Goal: Transaction & Acquisition: Purchase product/service

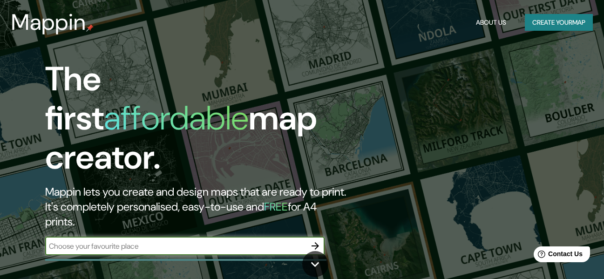
click at [559, 20] on button "Create your map" at bounding box center [559, 22] width 68 height 17
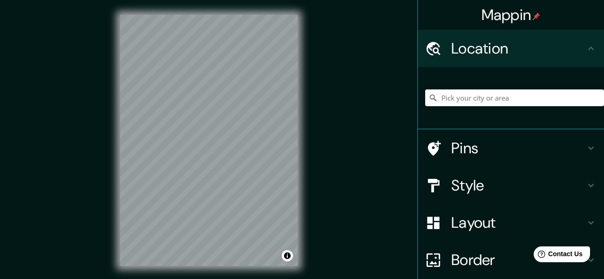
click at [308, 120] on div "© Mapbox © OpenStreetMap Improve this map" at bounding box center [208, 140] width 207 height 281
click at [308, 97] on div "© Mapbox © OpenStreetMap Improve this map" at bounding box center [208, 140] width 207 height 281
click at [337, 112] on div "Mappin Location Pins Style Layout Border Choose a border. Hint : you can make l…" at bounding box center [302, 148] width 604 height 296
click at [488, 176] on h4 "Style" at bounding box center [518, 185] width 134 height 19
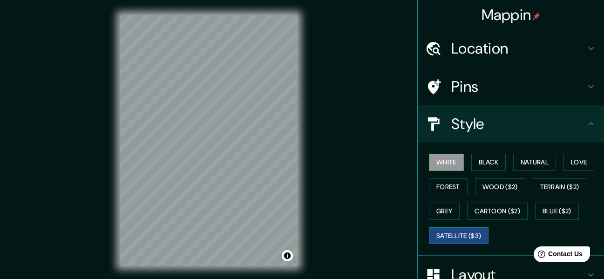
click at [455, 234] on button "Satellite ($3)" at bounding box center [459, 235] width 60 height 17
click at [444, 209] on button "Grey" at bounding box center [444, 211] width 31 height 17
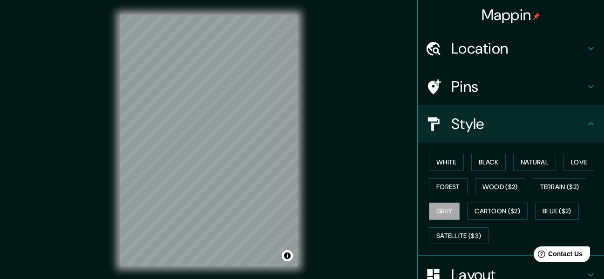
scroll to position [130, 0]
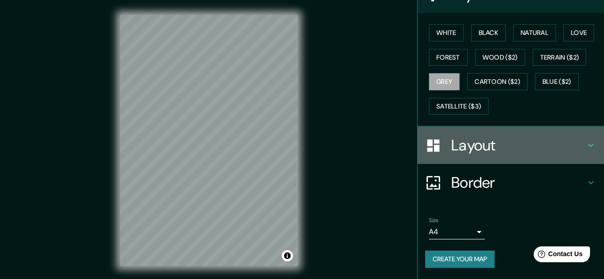
click at [503, 153] on h4 "Layout" at bounding box center [518, 145] width 134 height 19
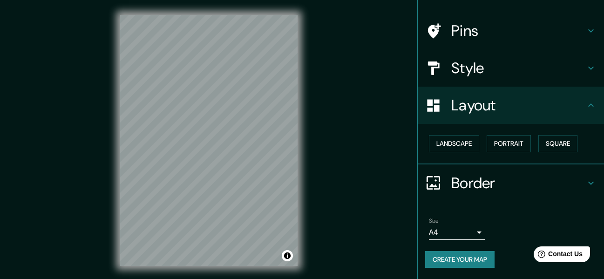
scroll to position [56, 0]
click at [511, 144] on button "Portrait" at bounding box center [509, 143] width 44 height 17
click at [516, 145] on button "Portrait" at bounding box center [509, 143] width 44 height 17
click at [456, 143] on button "Landscape" at bounding box center [454, 143] width 50 height 17
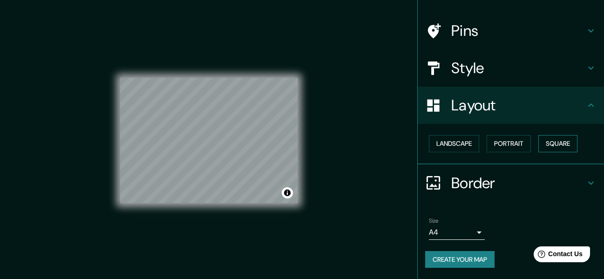
click at [546, 147] on button "Square" at bounding box center [558, 143] width 39 height 17
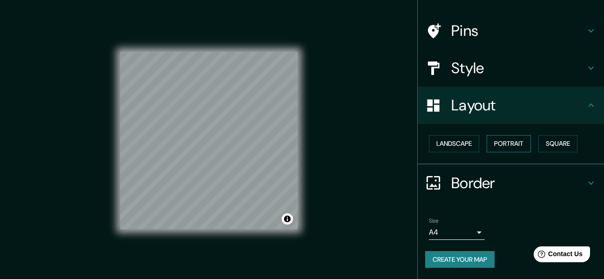
click at [504, 138] on button "Portrait" at bounding box center [509, 143] width 44 height 17
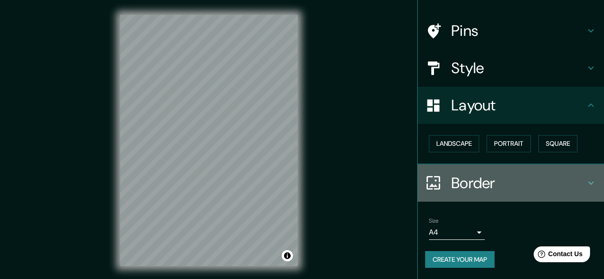
click at [492, 184] on h4 "Border" at bounding box center [518, 183] width 134 height 19
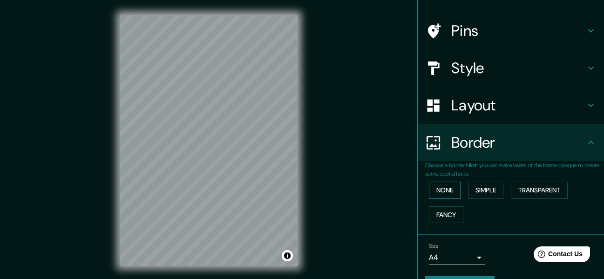
click at [429, 184] on button "None" at bounding box center [445, 190] width 32 height 17
click at [485, 198] on button "Simple" at bounding box center [485, 190] width 35 height 17
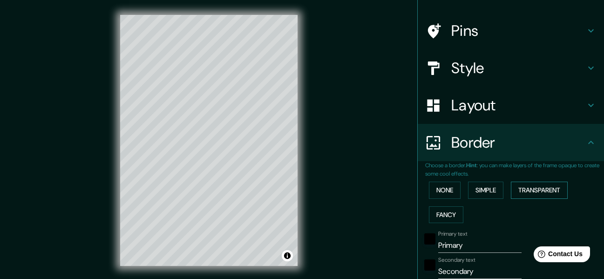
click at [526, 189] on button "Transparent" at bounding box center [539, 190] width 57 height 17
click at [450, 217] on button "Fancy" at bounding box center [446, 214] width 34 height 17
click at [432, 191] on button "None" at bounding box center [445, 190] width 32 height 17
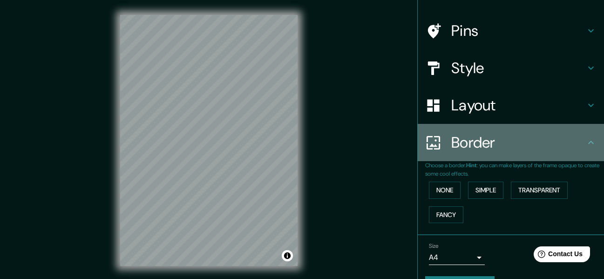
click at [578, 143] on h4 "Border" at bounding box center [518, 142] width 134 height 19
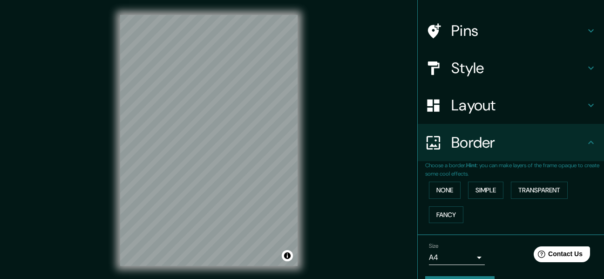
click at [499, 96] on h4 "Layout" at bounding box center [518, 105] width 134 height 19
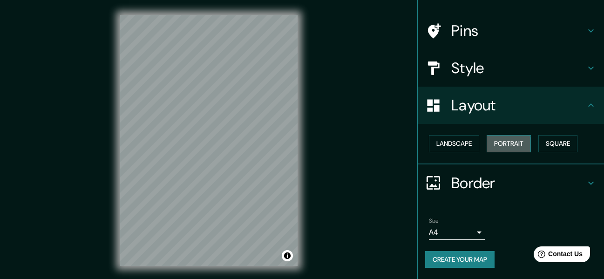
click at [489, 146] on button "Portrait" at bounding box center [509, 143] width 44 height 17
click at [495, 148] on button "Portrait" at bounding box center [509, 143] width 44 height 17
click at [458, 142] on button "Landscape" at bounding box center [454, 143] width 50 height 17
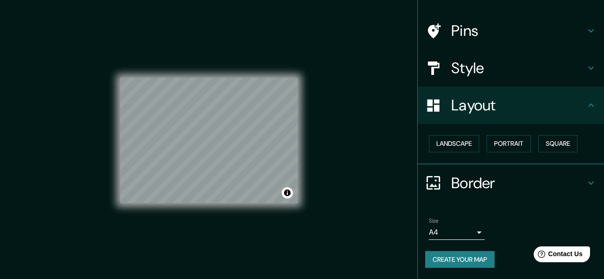
click at [466, 235] on body "Mappin Location Pins Style Layout Landscape Portrait Square Border Choose a bor…" at bounding box center [302, 139] width 604 height 279
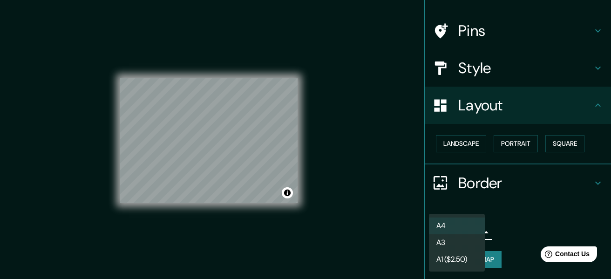
click at [446, 237] on li "A3" at bounding box center [457, 242] width 56 height 17
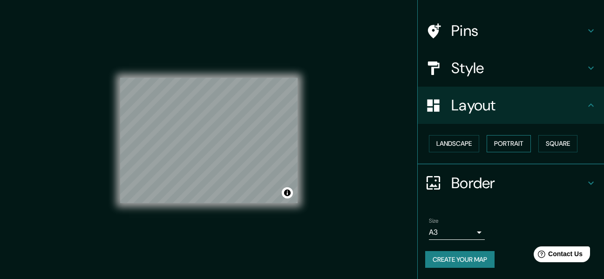
click at [512, 148] on button "Portrait" at bounding box center [509, 143] width 44 height 17
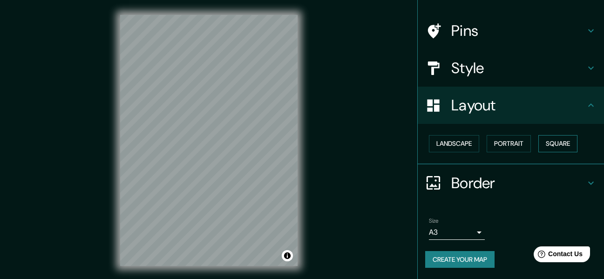
click at [555, 148] on button "Square" at bounding box center [558, 143] width 39 height 17
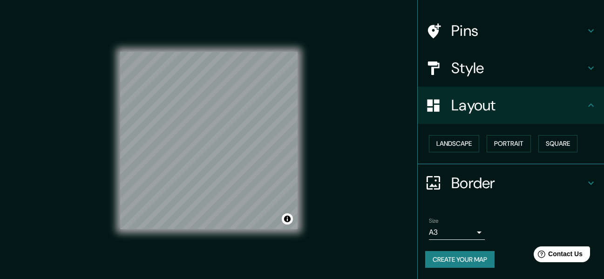
click at [493, 58] on div "Style" at bounding box center [511, 67] width 186 height 37
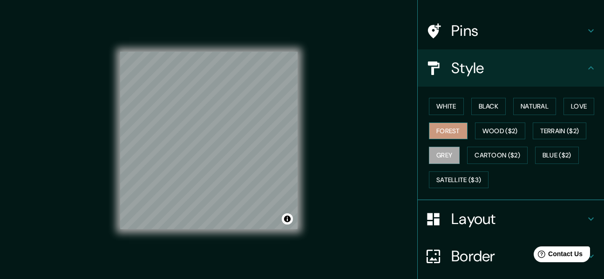
click at [443, 132] on button "Forest" at bounding box center [448, 131] width 39 height 17
click at [471, 110] on button "Black" at bounding box center [488, 106] width 35 height 17
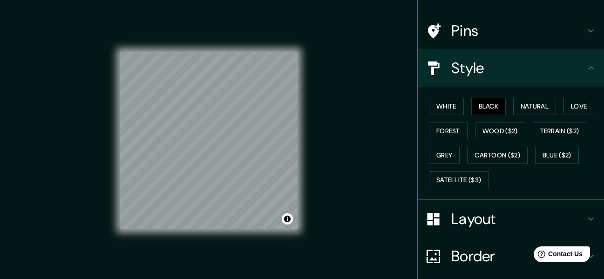
click at [478, 226] on h4 "Layout" at bounding box center [518, 219] width 134 height 19
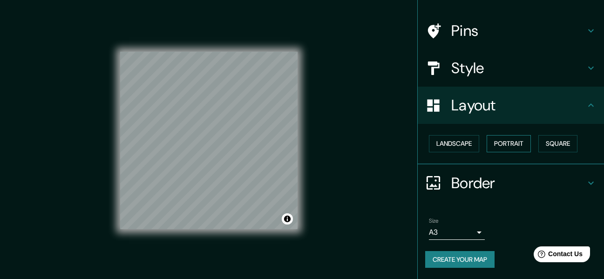
click at [506, 145] on button "Portrait" at bounding box center [509, 143] width 44 height 17
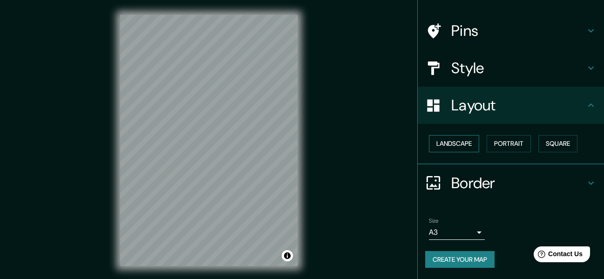
click at [464, 148] on button "Landscape" at bounding box center [454, 143] width 50 height 17
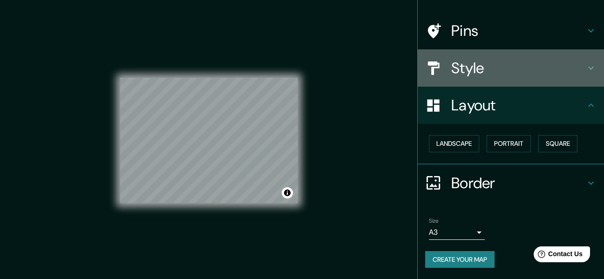
click at [478, 74] on h4 "Style" at bounding box center [518, 68] width 134 height 19
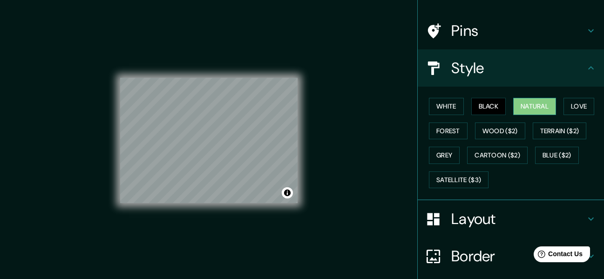
click at [528, 107] on button "Natural" at bounding box center [534, 106] width 43 height 17
click at [566, 102] on button "Love" at bounding box center [579, 106] width 31 height 17
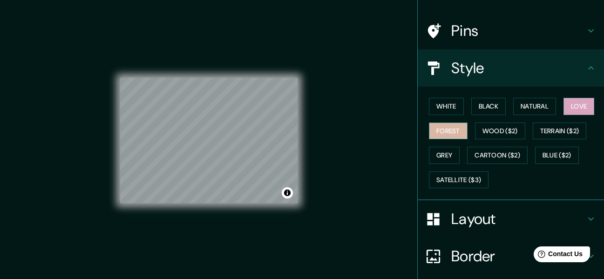
click at [446, 127] on button "Forest" at bounding box center [448, 131] width 39 height 17
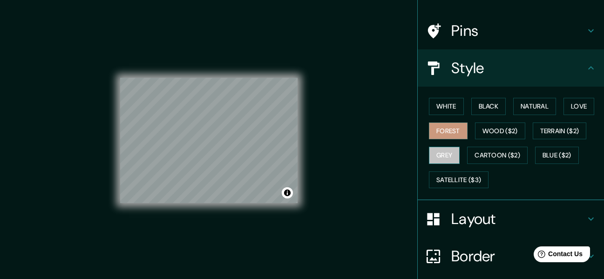
click at [439, 151] on button "Grey" at bounding box center [444, 155] width 31 height 17
